Goal: Transaction & Acquisition: Purchase product/service

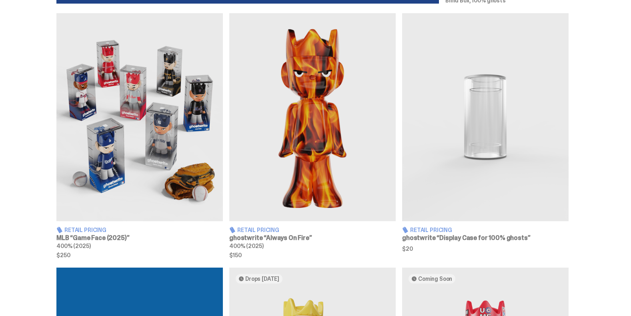
scroll to position [476, 0]
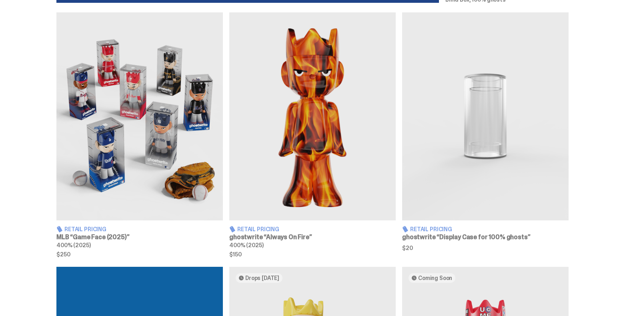
click at [495, 122] on img at bounding box center [485, 116] width 166 height 208
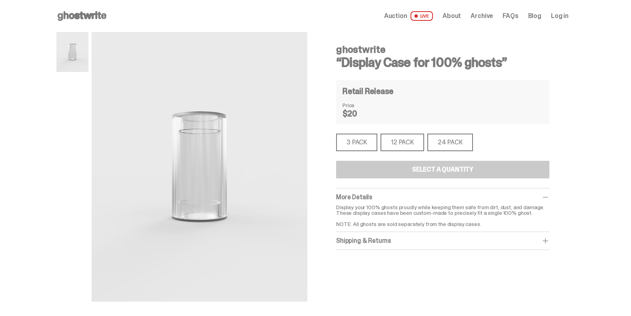
click at [347, 143] on div "3 PACK" at bounding box center [356, 143] width 41 height 18
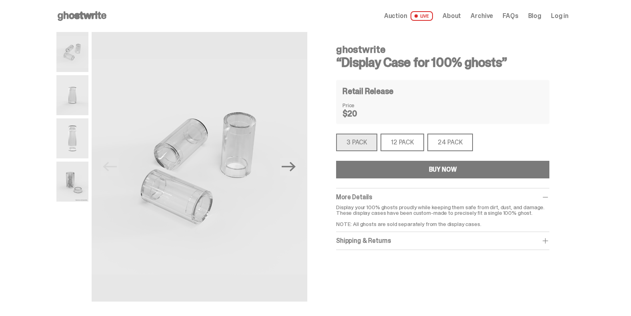
click at [402, 142] on div "12 PACK" at bounding box center [402, 143] width 44 height 18
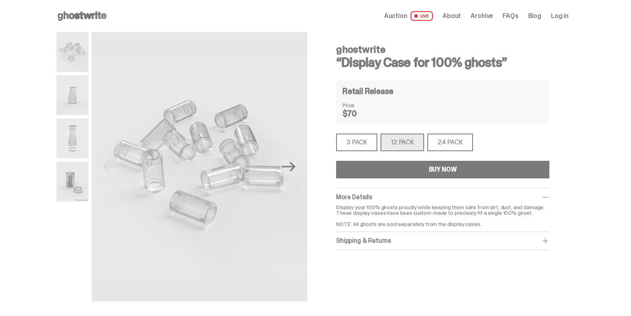
click at [339, 142] on div "3 PACK" at bounding box center [356, 143] width 41 height 18
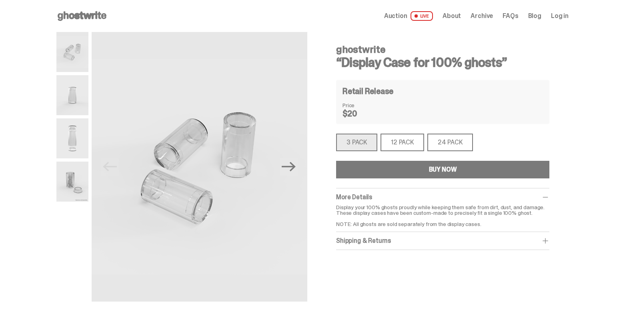
click at [407, 141] on div "12 PACK" at bounding box center [402, 143] width 44 height 18
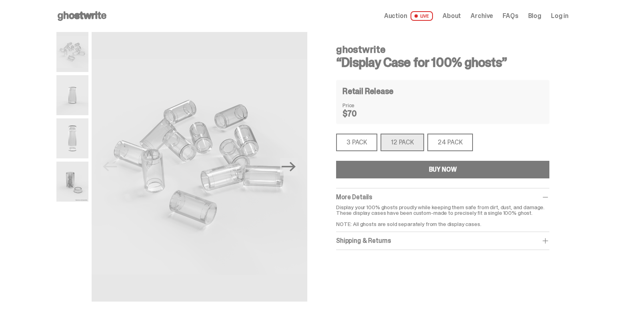
click at [443, 142] on div "24 PACK" at bounding box center [450, 143] width 46 height 18
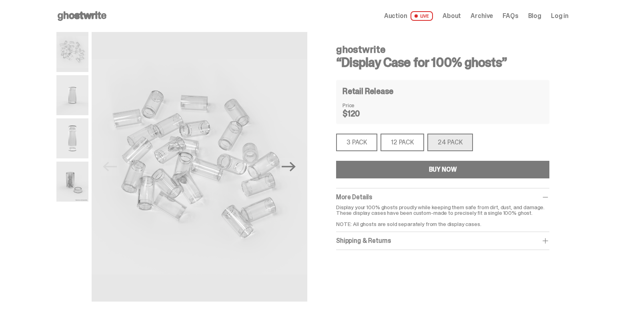
click at [356, 143] on div "3 PACK" at bounding box center [356, 143] width 41 height 18
